Goal: Navigation & Orientation: Understand site structure

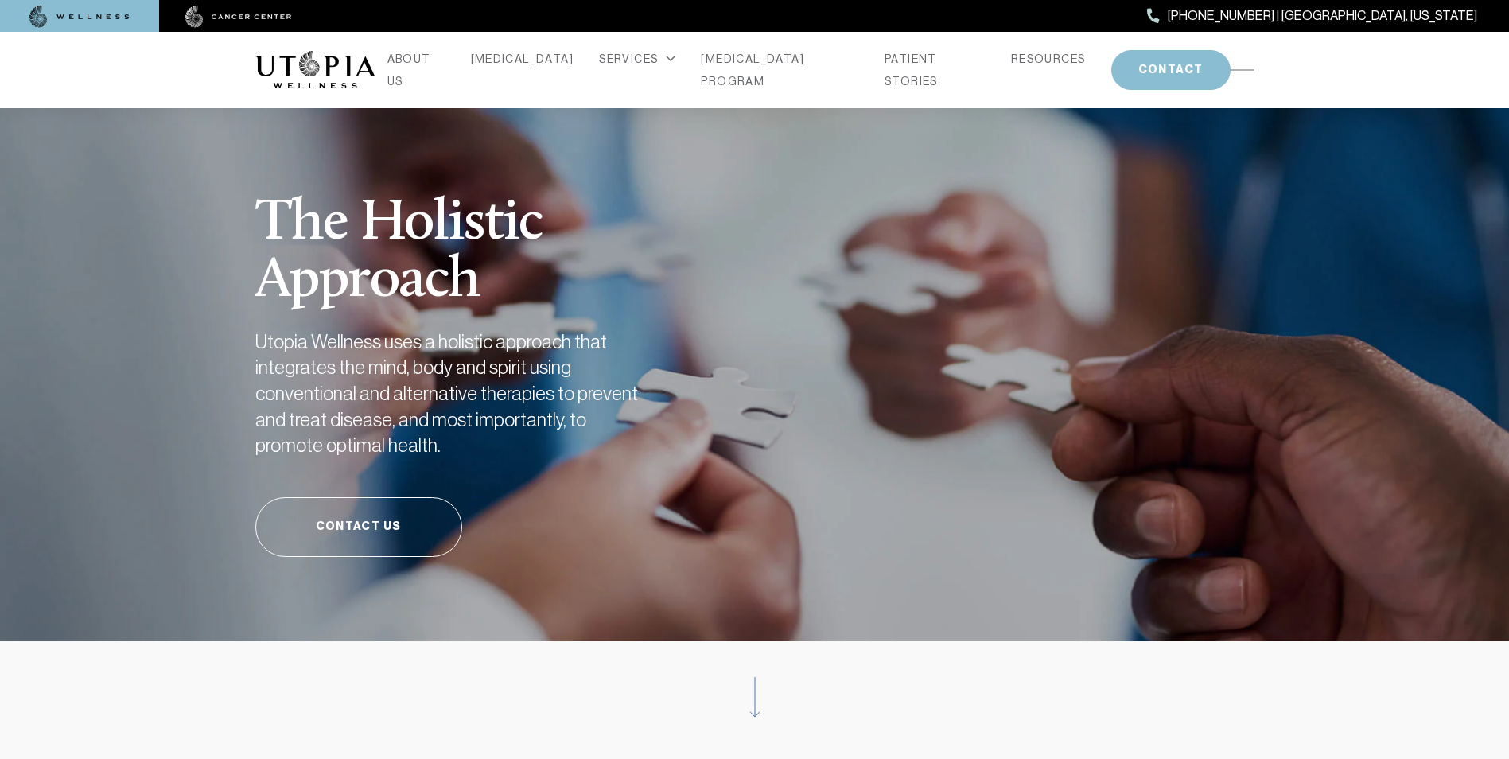
click at [1248, 64] on img at bounding box center [1242, 70] width 24 height 13
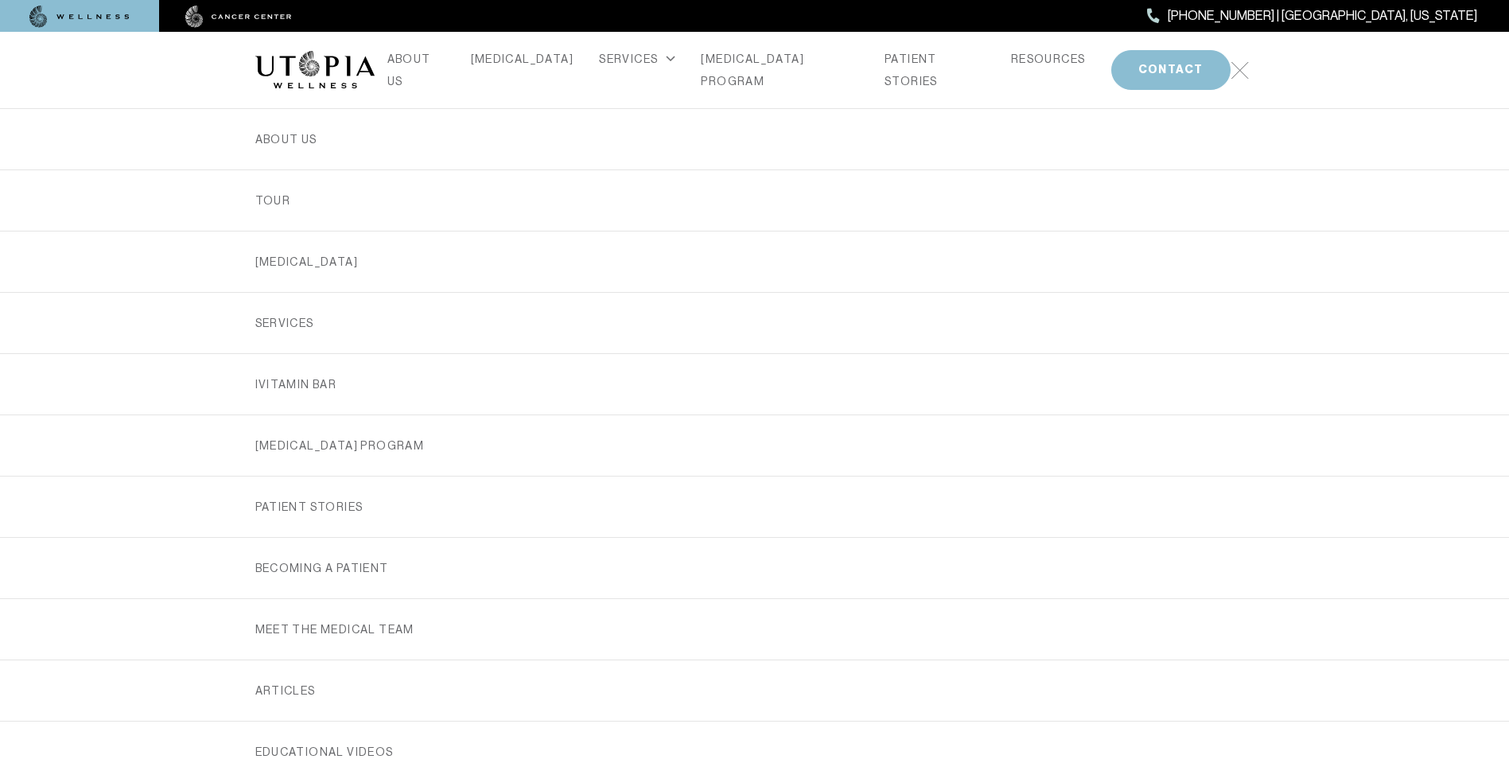
click at [1249, 62] on link at bounding box center [1242, 70] width 24 height 18
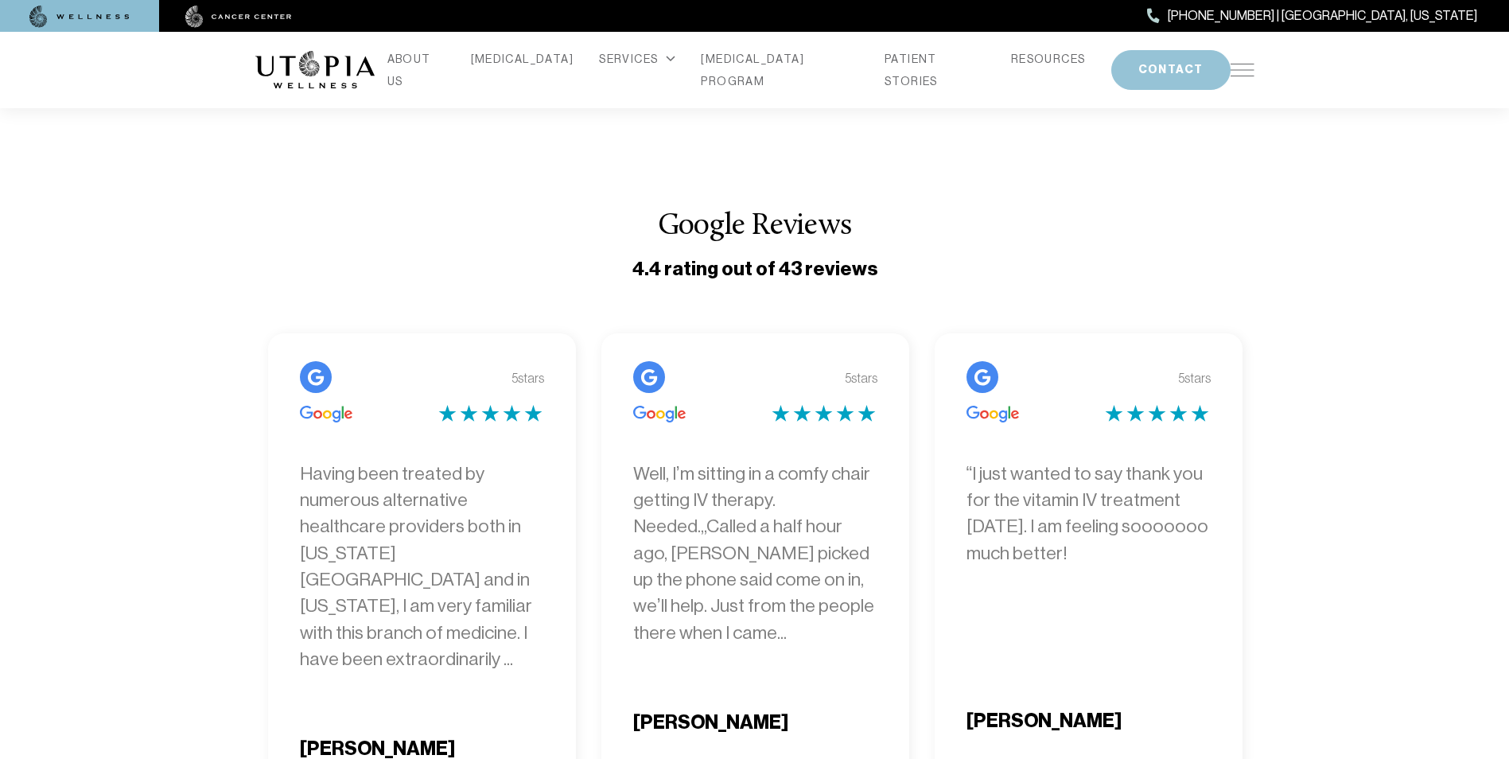
scroll to position [5190, 0]
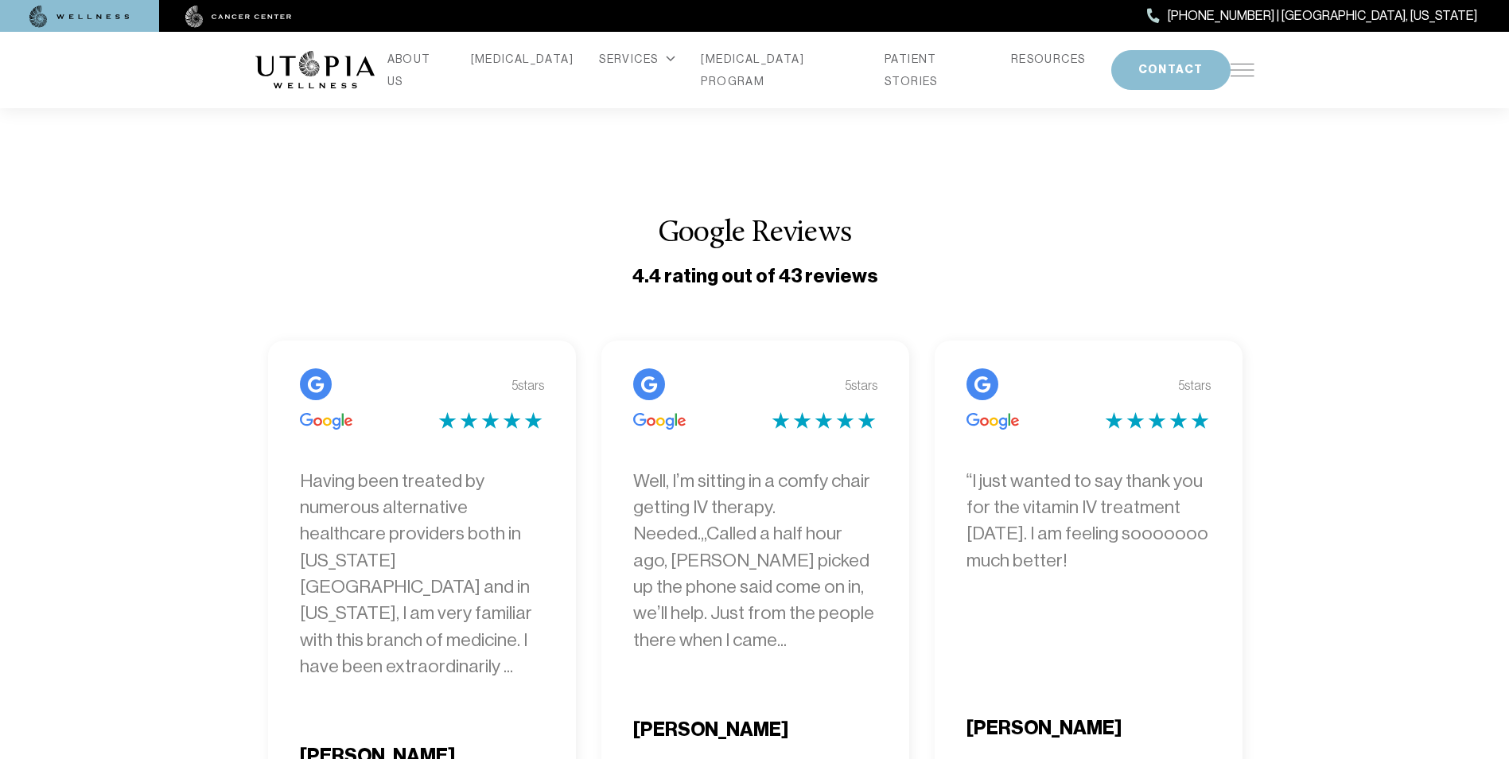
click at [1234, 66] on img at bounding box center [1242, 70] width 24 height 13
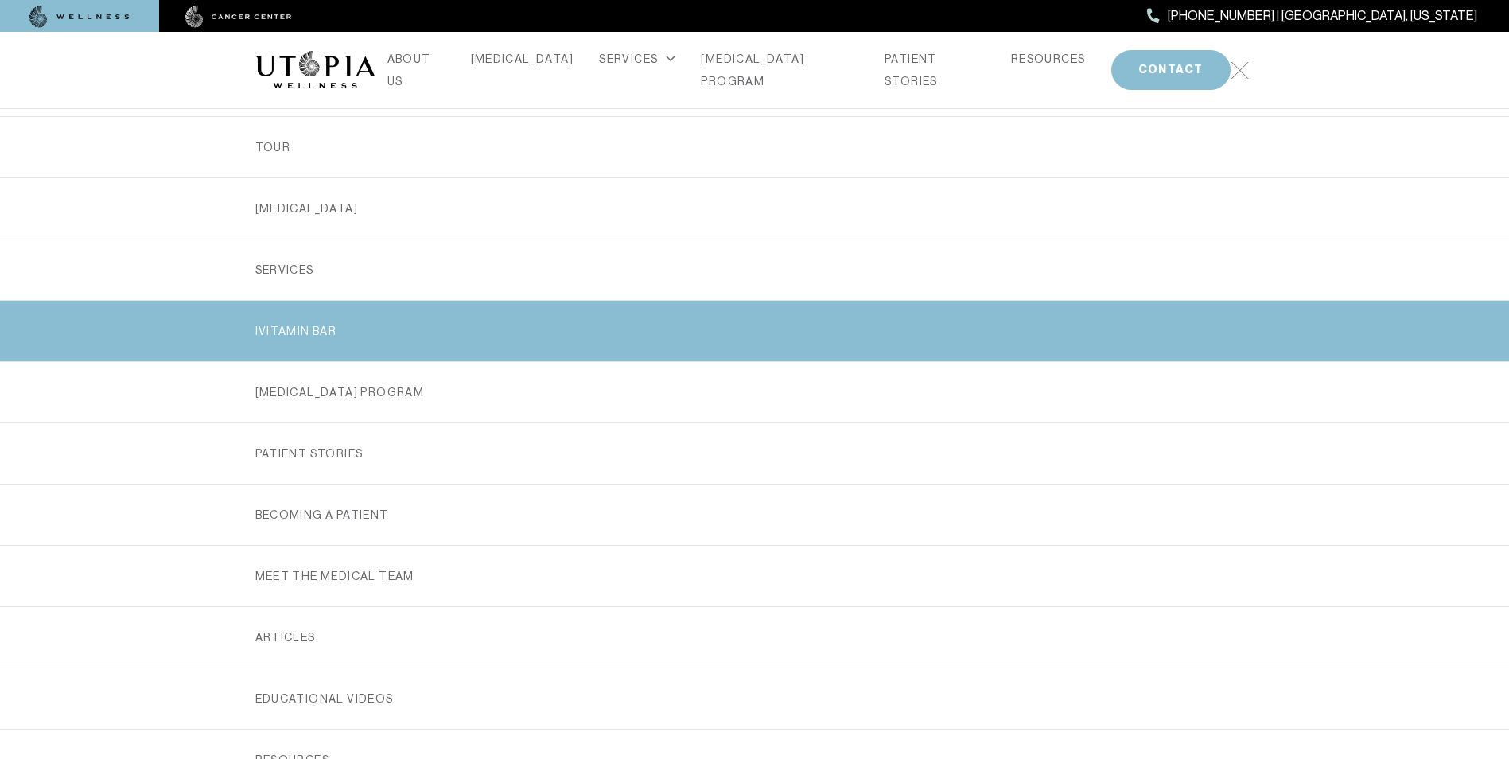
scroll to position [0, 0]
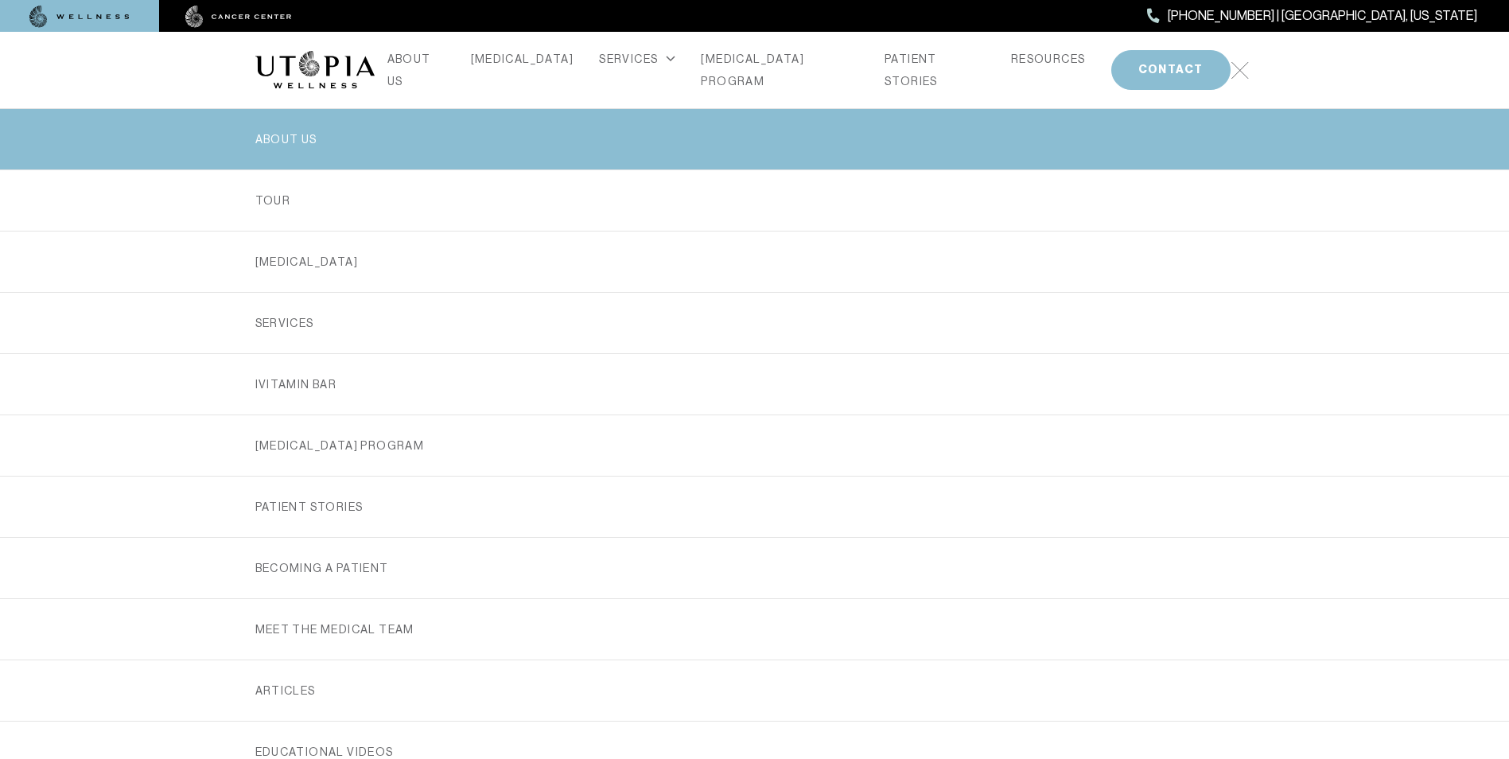
click at [296, 136] on link "ABOUT US" at bounding box center [754, 139] width 999 height 60
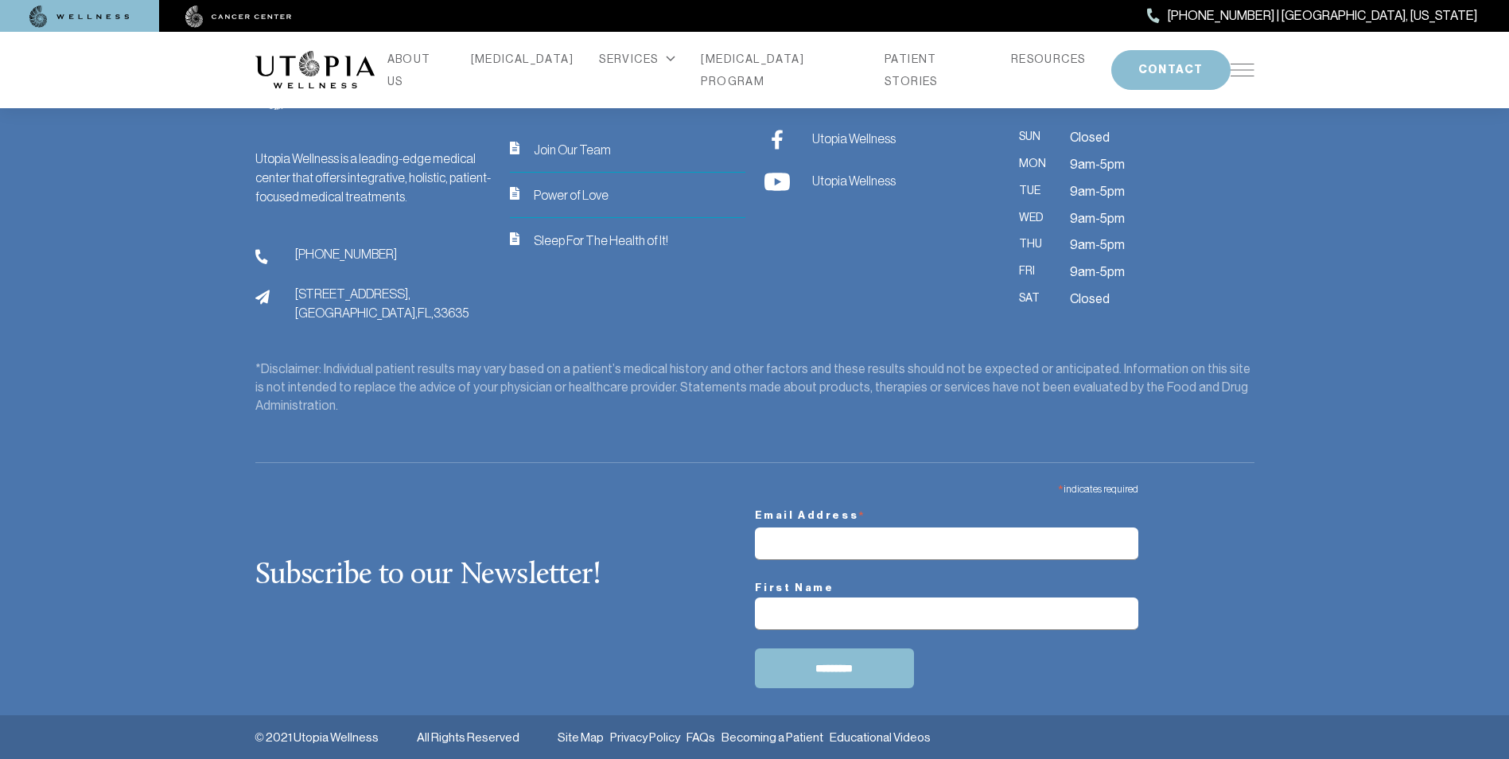
scroll to position [4483, 0]
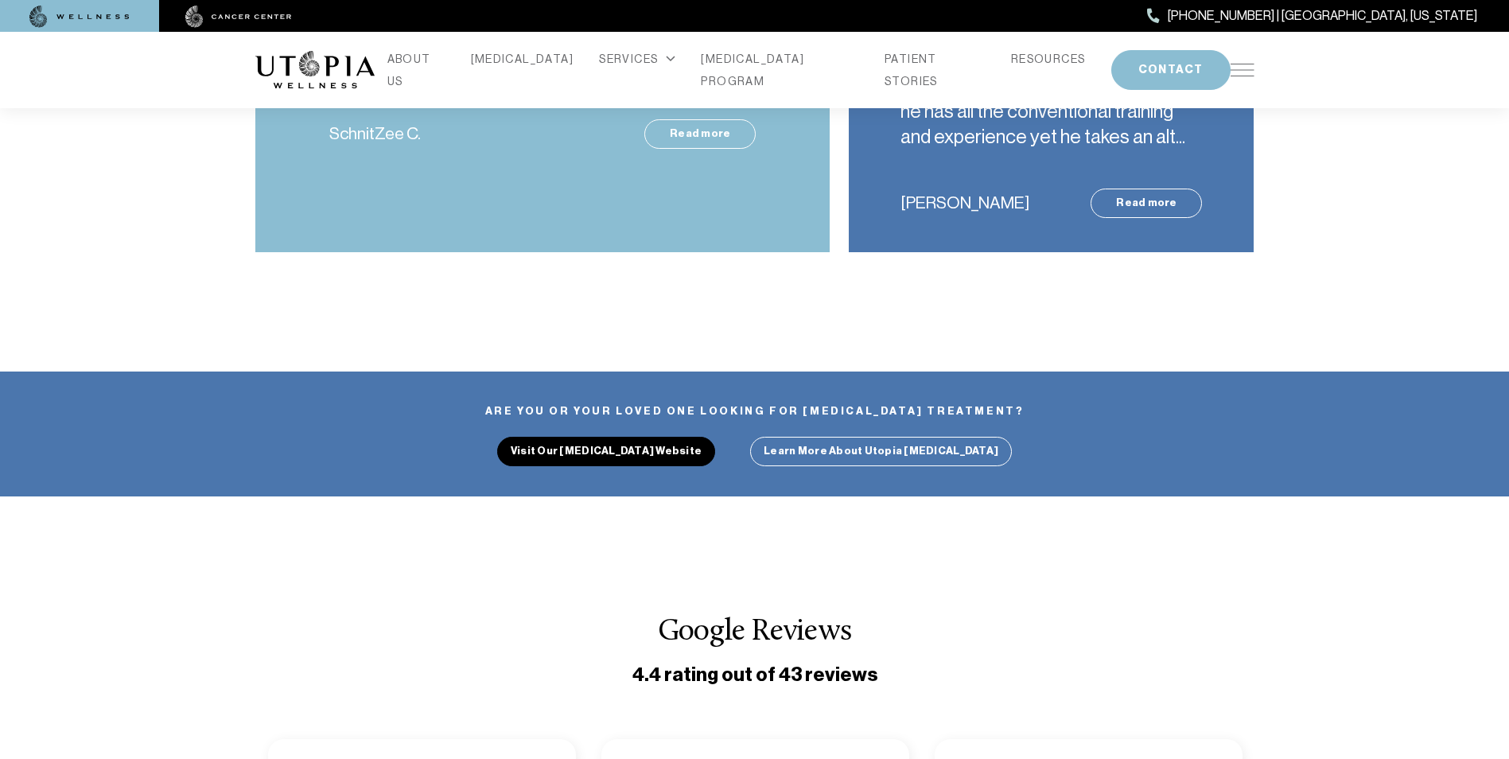
scroll to position [4792, 0]
